Goal: Complete application form

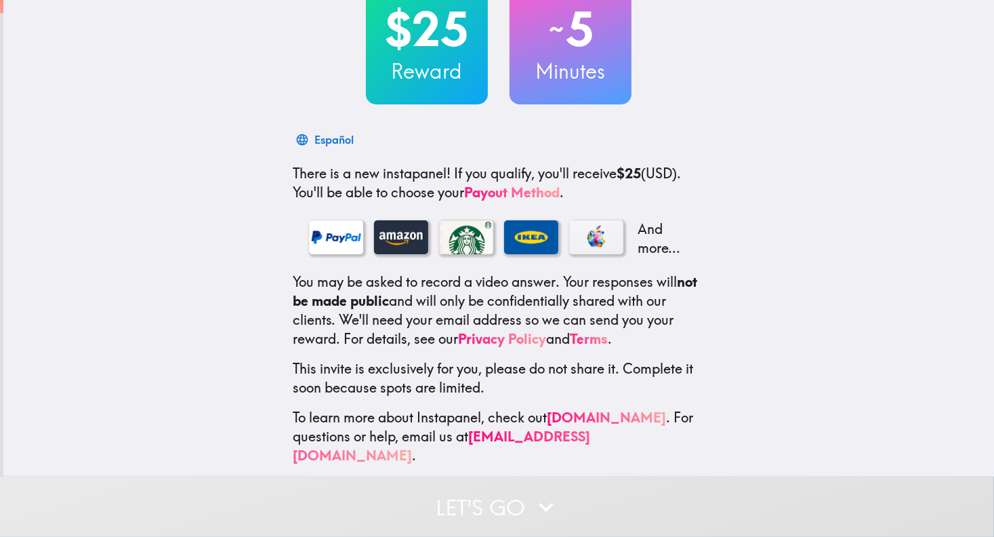
scroll to position [106, 0]
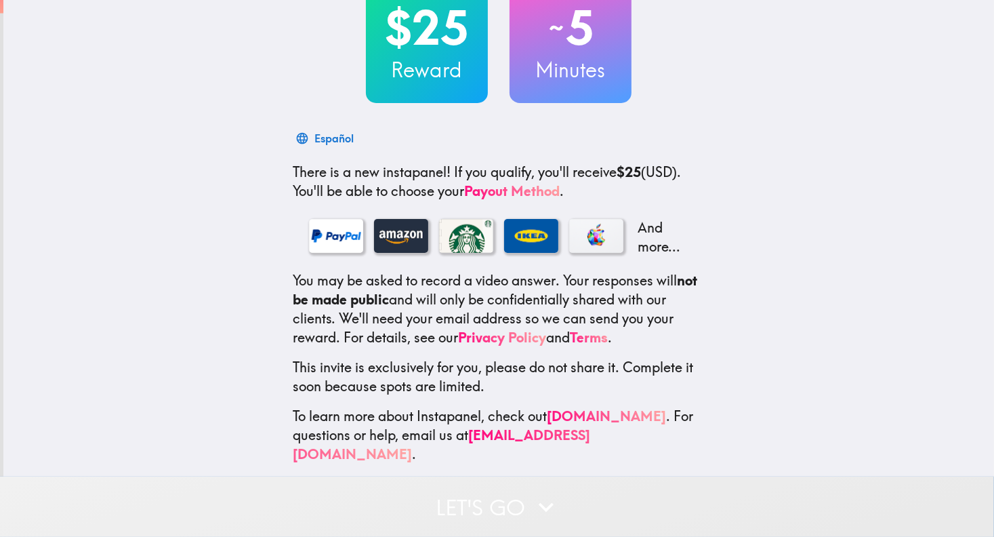
click at [508, 502] on button "Let's go" at bounding box center [497, 507] width 994 height 60
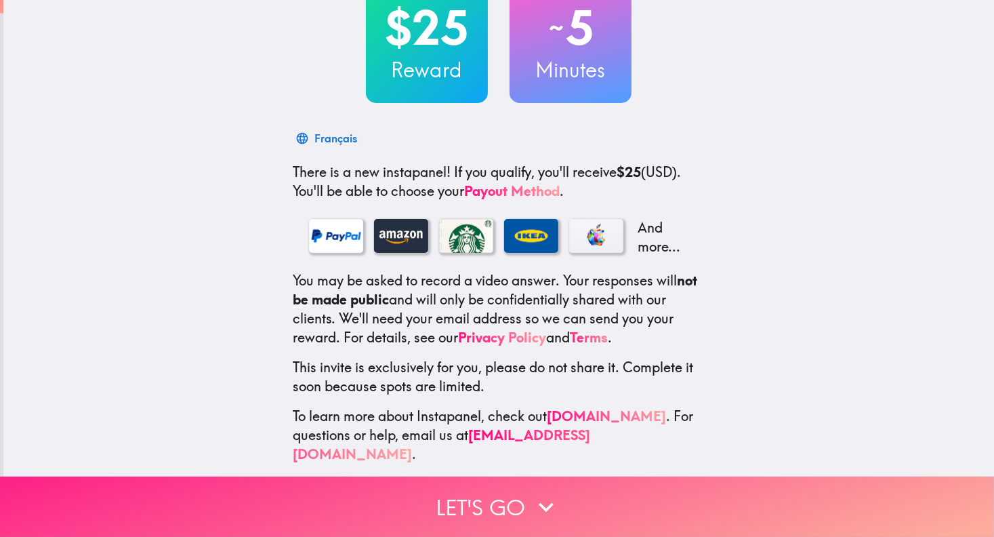
click at [485, 486] on button "Let's go" at bounding box center [497, 507] width 994 height 60
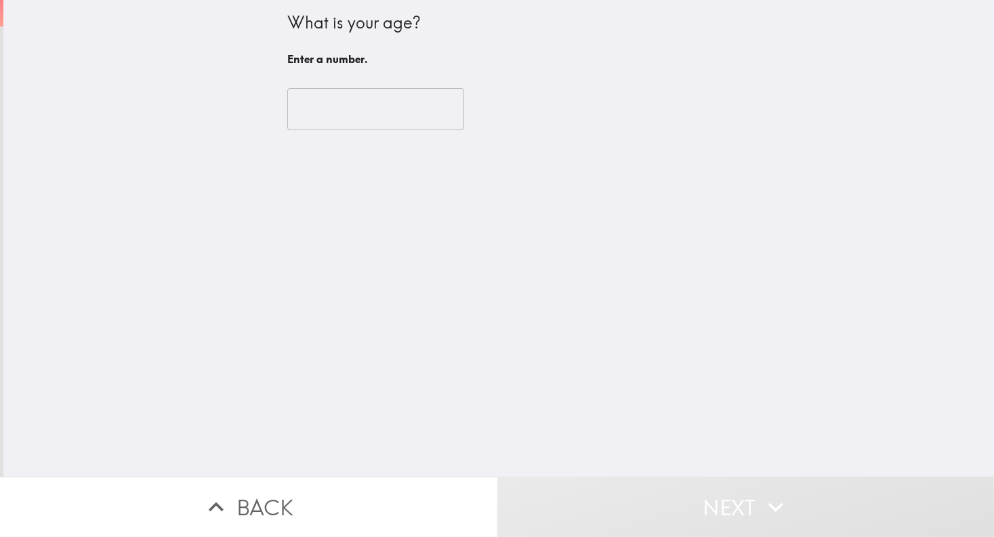
click at [398, 116] on input "number" at bounding box center [375, 109] width 177 height 42
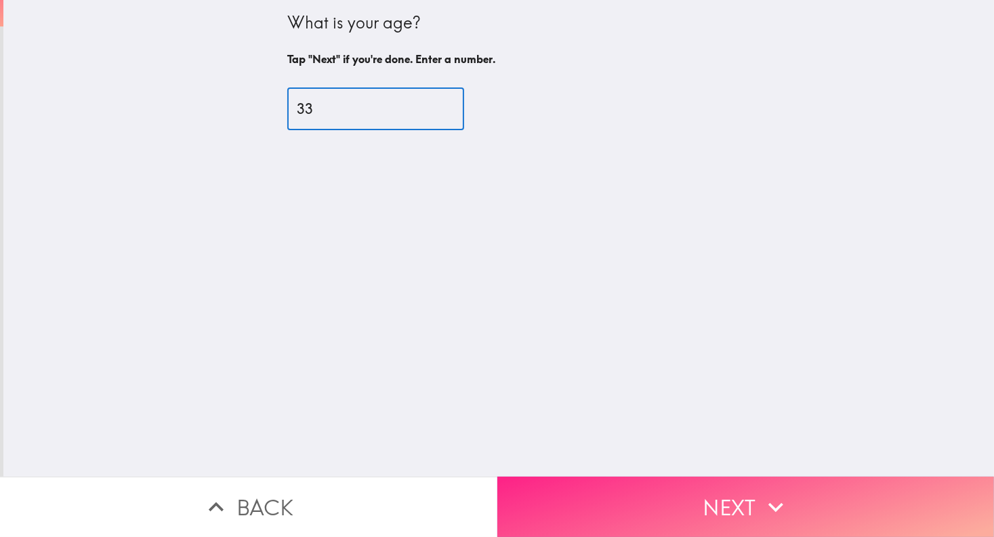
type input "33"
click at [647, 485] on button "Next" at bounding box center [747, 507] width 498 height 60
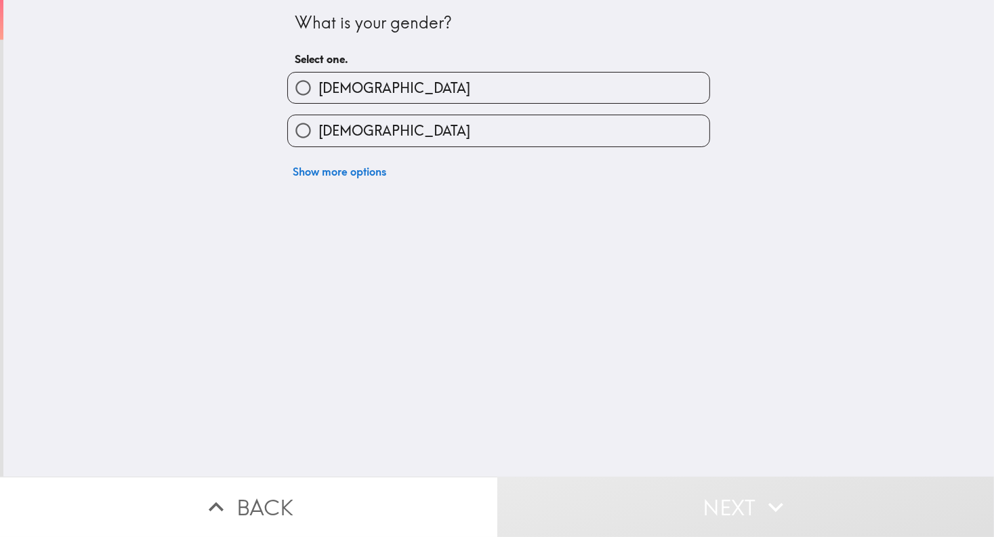
click at [398, 89] on label "[DEMOGRAPHIC_DATA]" at bounding box center [499, 88] width 422 height 31
click at [319, 89] on input "[DEMOGRAPHIC_DATA]" at bounding box center [303, 88] width 31 height 31
radio input "true"
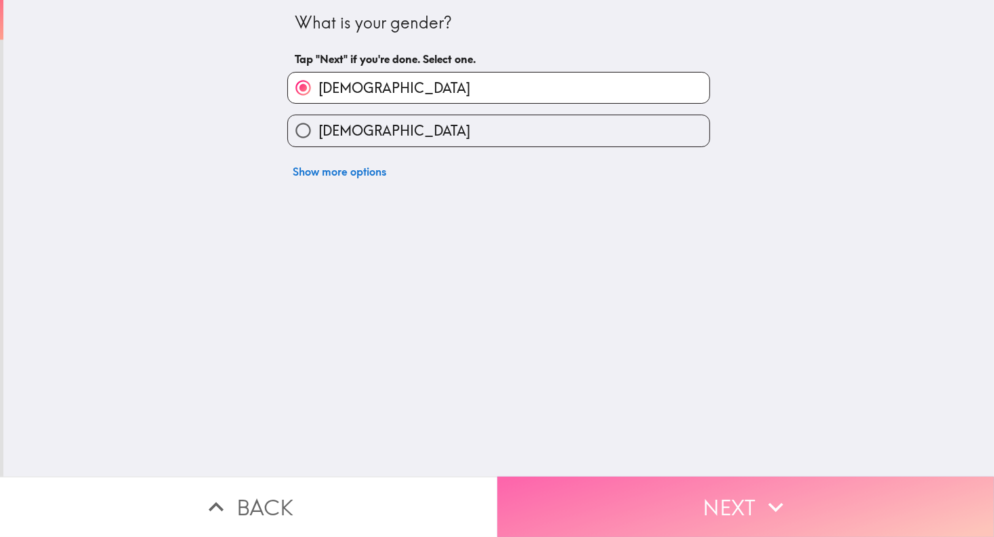
click at [620, 491] on button "Next" at bounding box center [747, 507] width 498 height 60
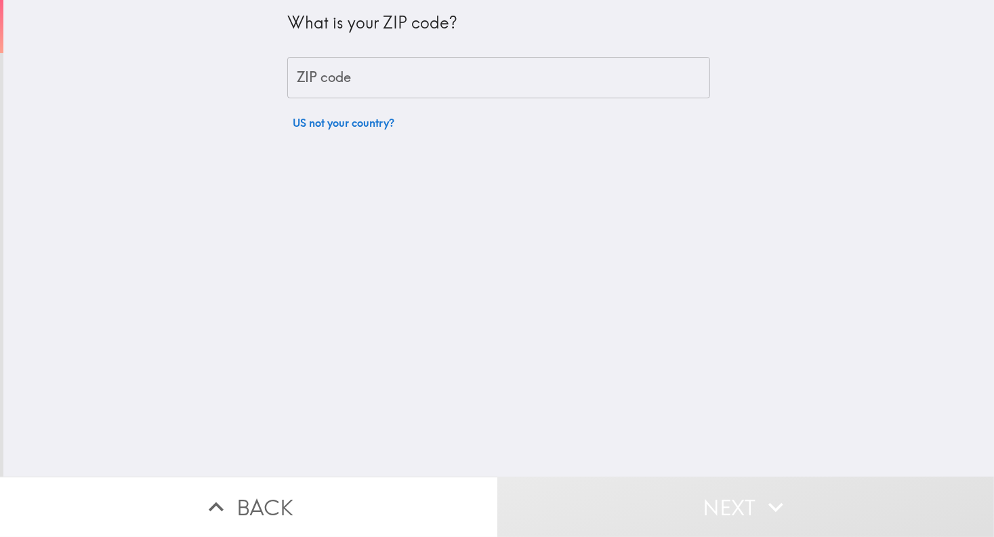
click at [381, 80] on input "ZIP code" at bounding box center [498, 78] width 423 height 42
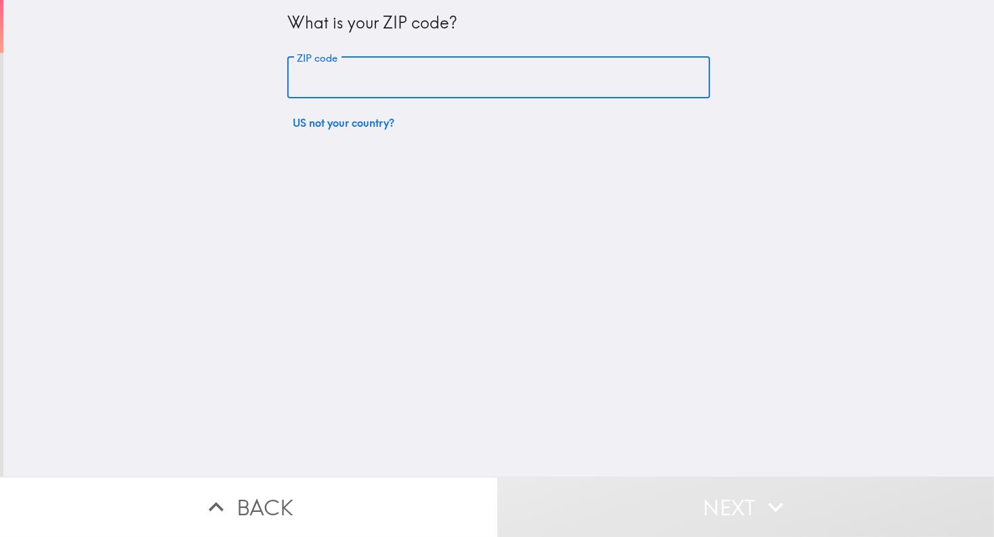
type input "77802"
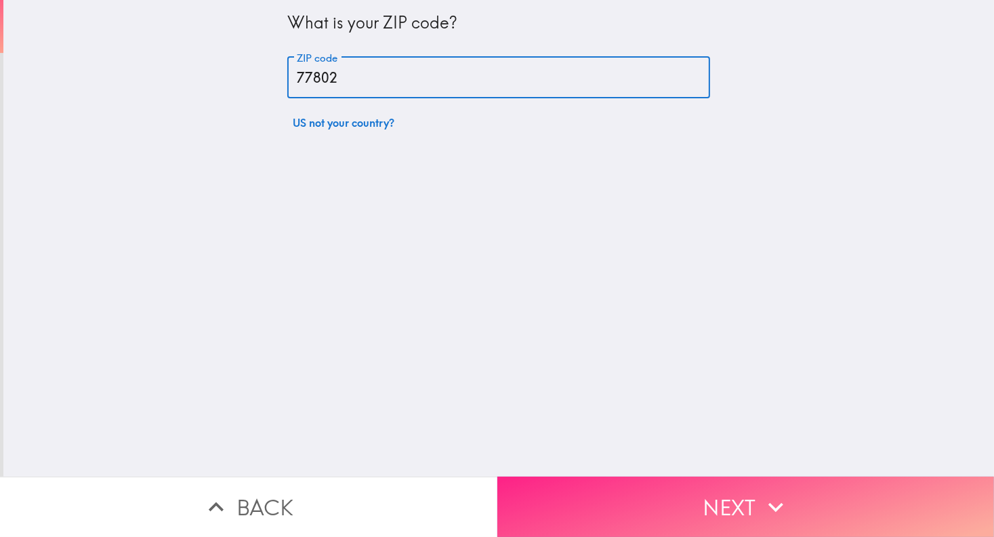
click at [643, 479] on button "Next" at bounding box center [747, 507] width 498 height 60
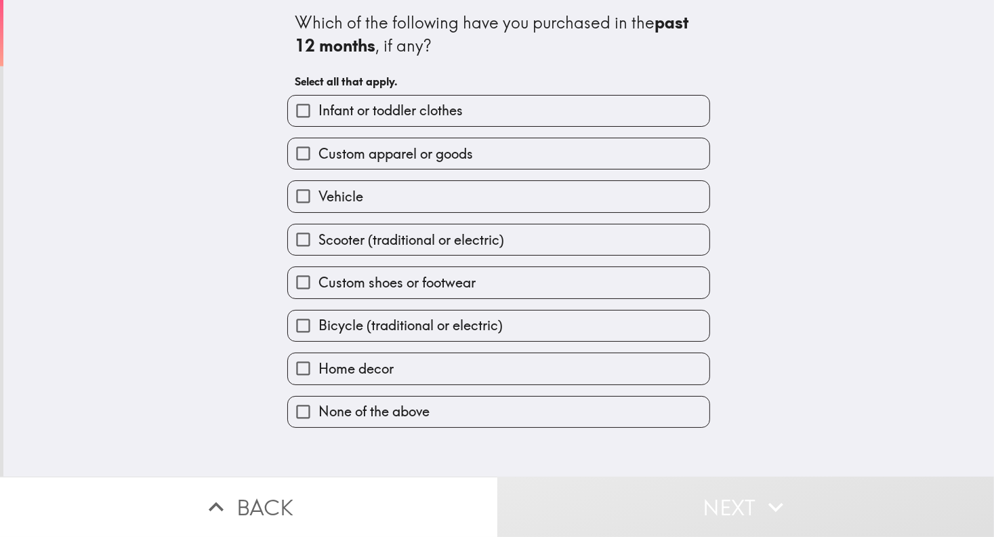
click at [413, 151] on span "Custom apparel or goods" at bounding box center [396, 153] width 155 height 19
click at [319, 151] on input "Custom apparel or goods" at bounding box center [303, 153] width 31 height 31
checkbox input "true"
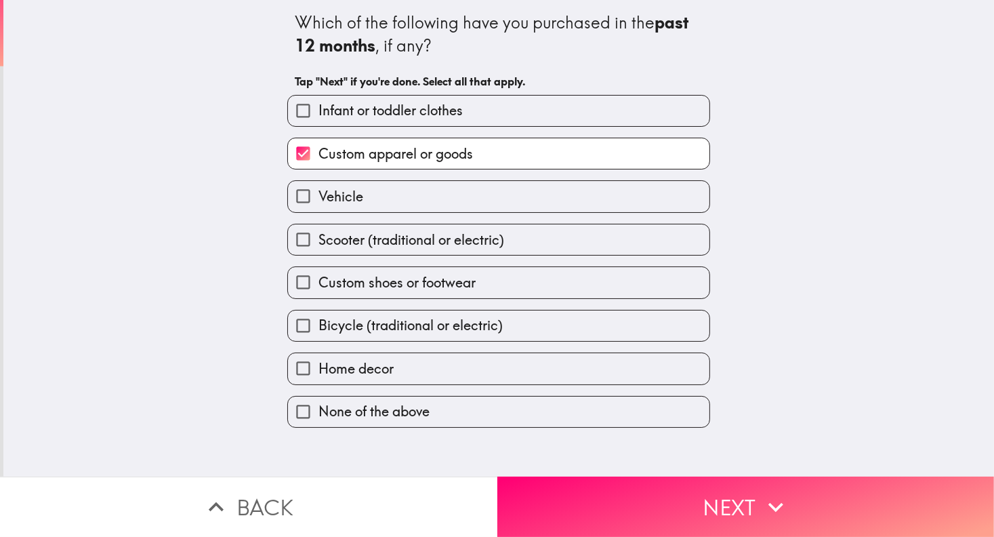
click at [389, 186] on label "Vehicle" at bounding box center [499, 196] width 422 height 31
click at [319, 186] on input "Vehicle" at bounding box center [303, 196] width 31 height 31
checkbox input "true"
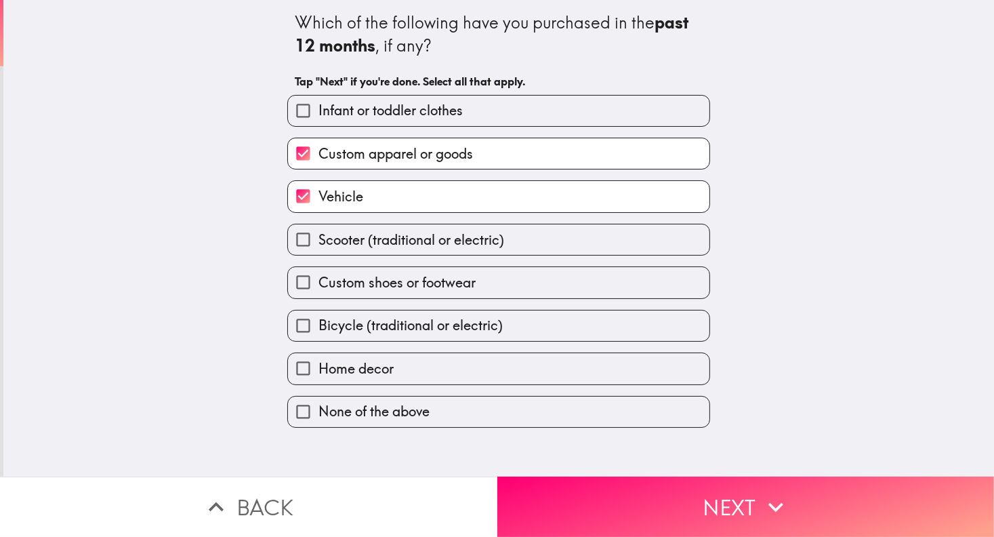
click at [403, 292] on label "Custom shoes or footwear" at bounding box center [499, 282] width 422 height 31
click at [319, 292] on input "Custom shoes or footwear" at bounding box center [303, 282] width 31 height 31
checkbox input "true"
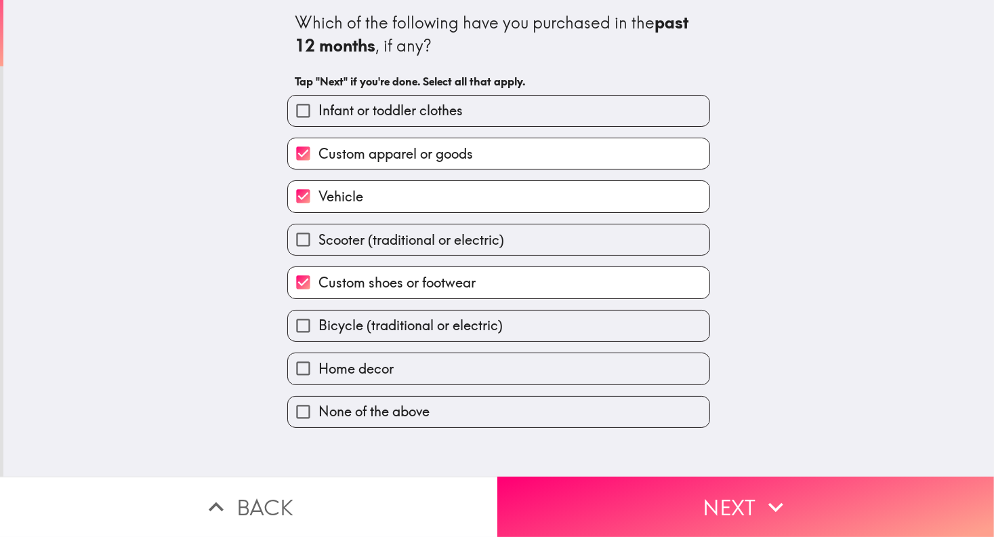
click at [397, 362] on label "Home decor" at bounding box center [499, 368] width 422 height 31
click at [319, 362] on input "Home decor" at bounding box center [303, 368] width 31 height 31
checkbox input "true"
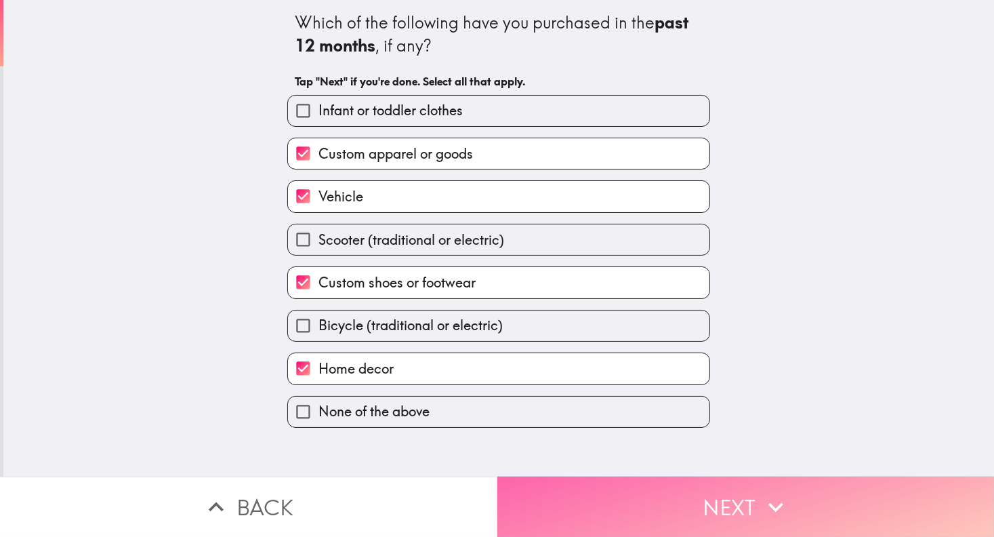
click at [643, 494] on button "Next" at bounding box center [747, 507] width 498 height 60
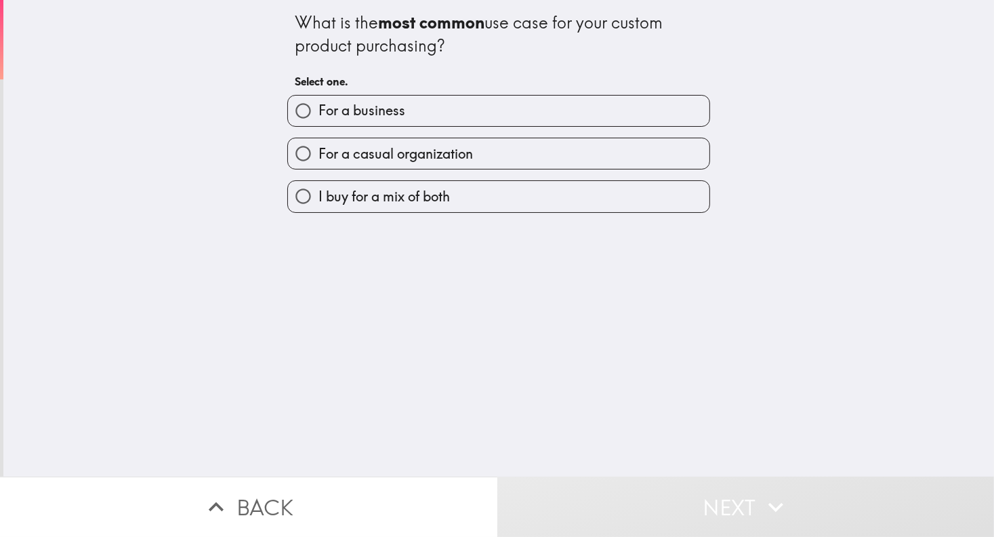
click at [424, 155] on span "For a casual organization" at bounding box center [396, 153] width 155 height 19
click at [319, 155] on input "For a casual organization" at bounding box center [303, 153] width 31 height 31
radio input "true"
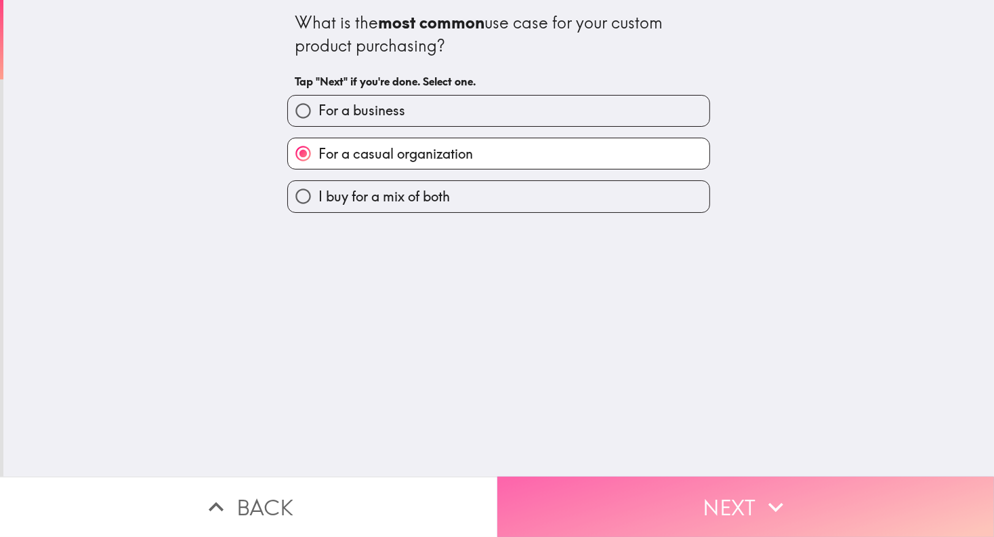
click at [658, 504] on button "Next" at bounding box center [747, 507] width 498 height 60
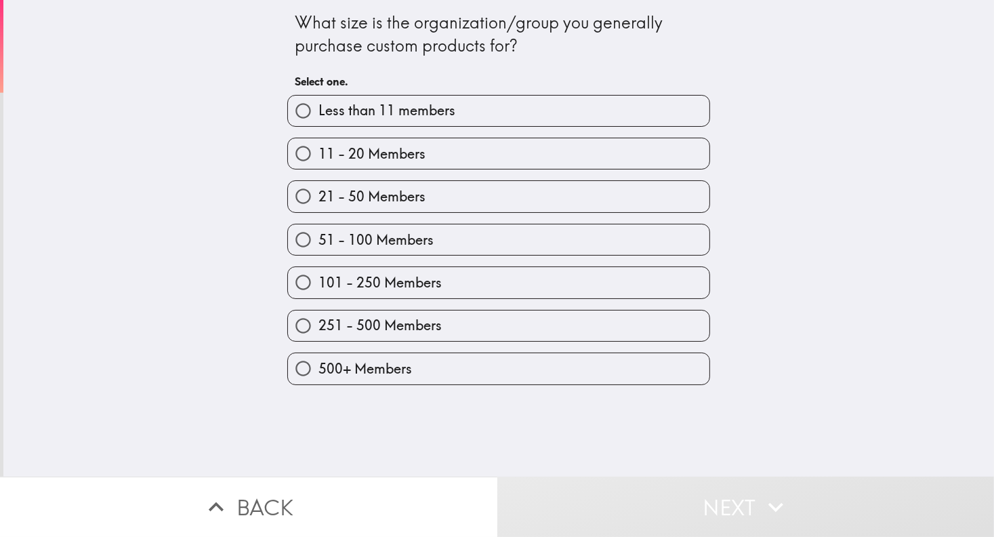
click at [416, 155] on label "11 - 20 Members" at bounding box center [499, 153] width 422 height 31
click at [319, 155] on input "11 - 20 Members" at bounding box center [303, 153] width 31 height 31
radio input "true"
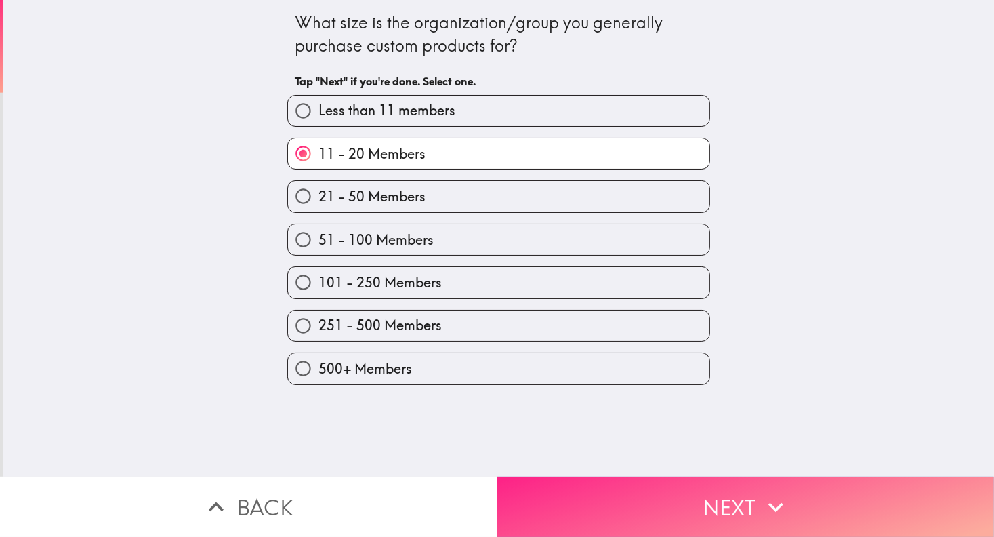
click at [657, 491] on button "Next" at bounding box center [747, 507] width 498 height 60
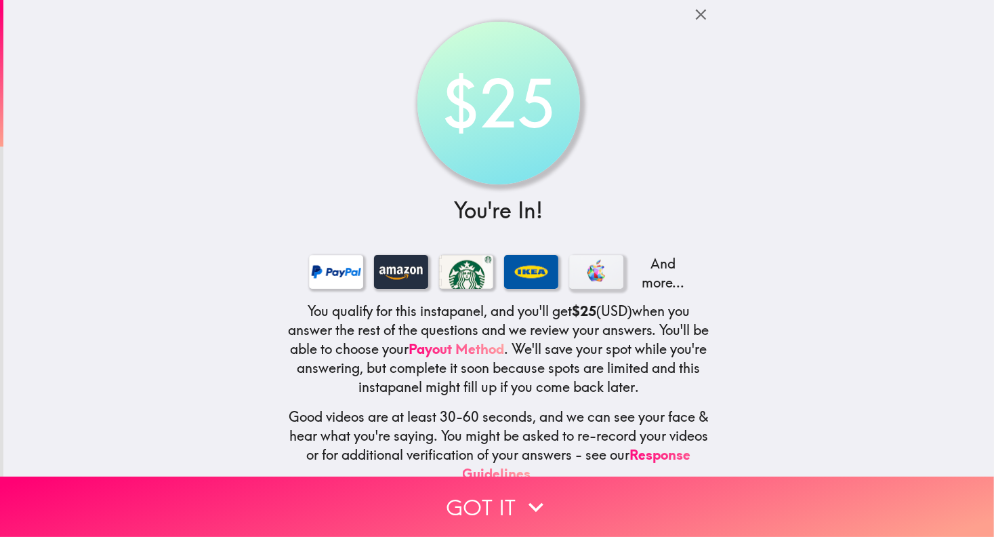
scroll to position [76, 0]
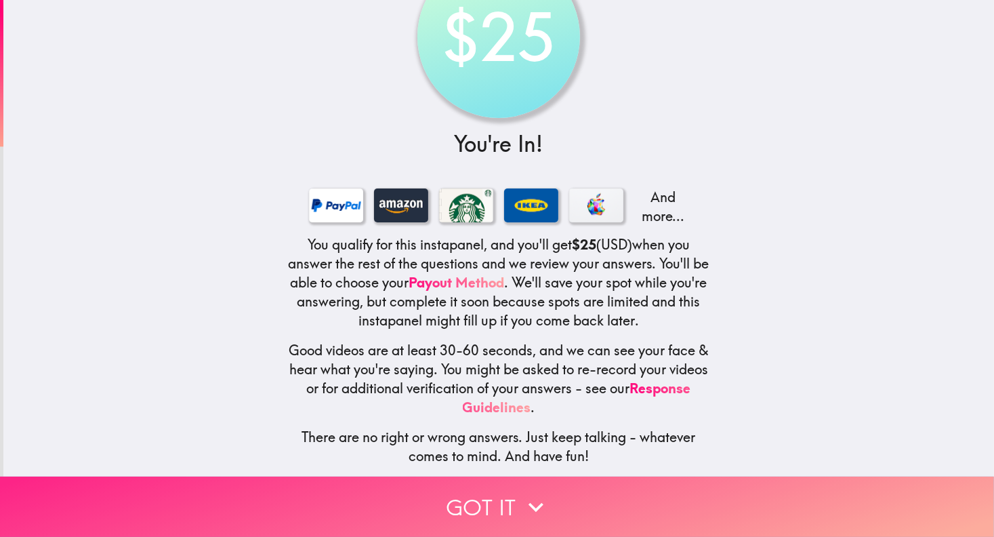
click at [554, 490] on button "Got it" at bounding box center [497, 507] width 994 height 60
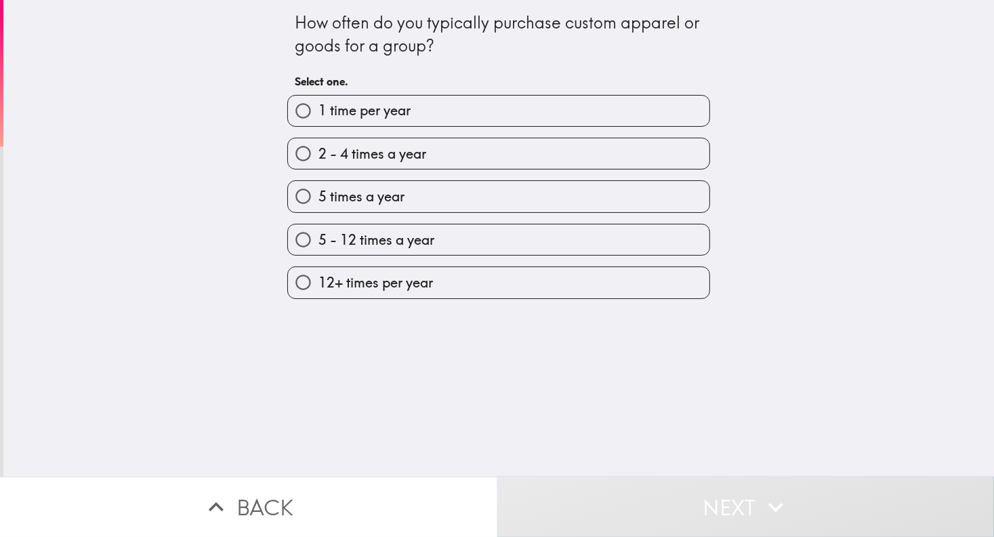
scroll to position [0, 0]
click at [344, 153] on span "2 - 4 times a year" at bounding box center [373, 153] width 108 height 19
click at [319, 153] on input "2 - 4 times a year" at bounding box center [303, 153] width 31 height 31
radio input "true"
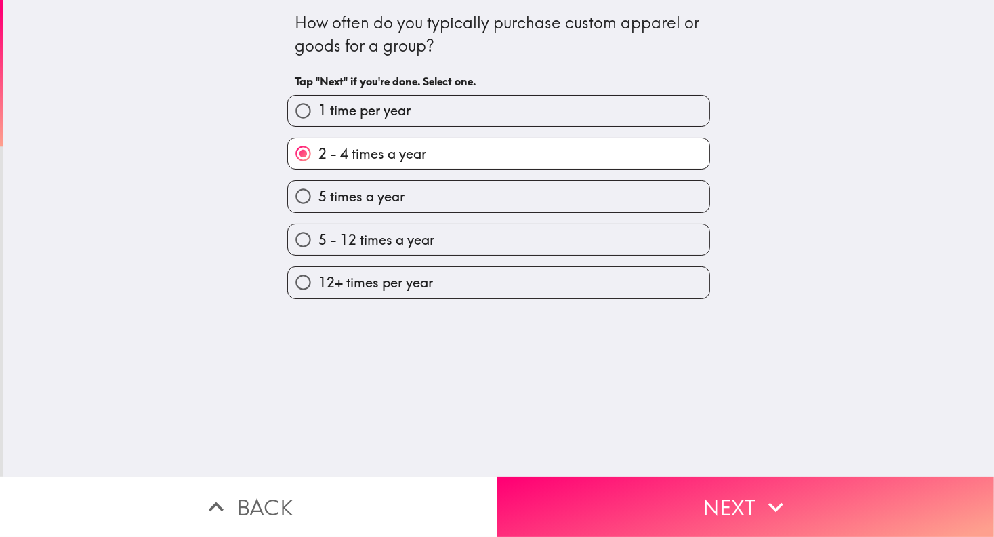
click at [579, 382] on div "How often do you typically purchase custom apparel or goods for a group? Tap "N…" at bounding box center [498, 238] width 991 height 477
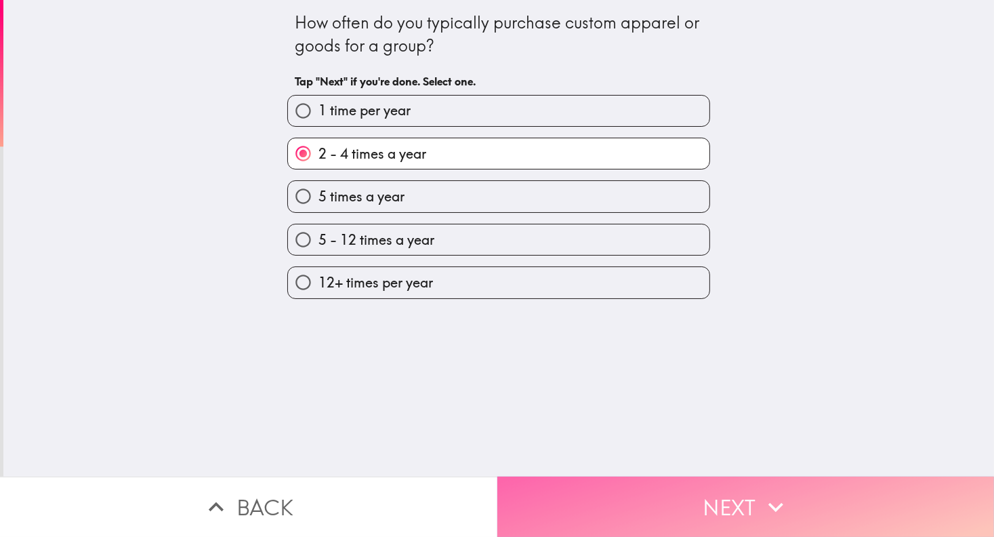
click at [616, 493] on button "Next" at bounding box center [747, 507] width 498 height 60
